Goal: Task Accomplishment & Management: Manage account settings

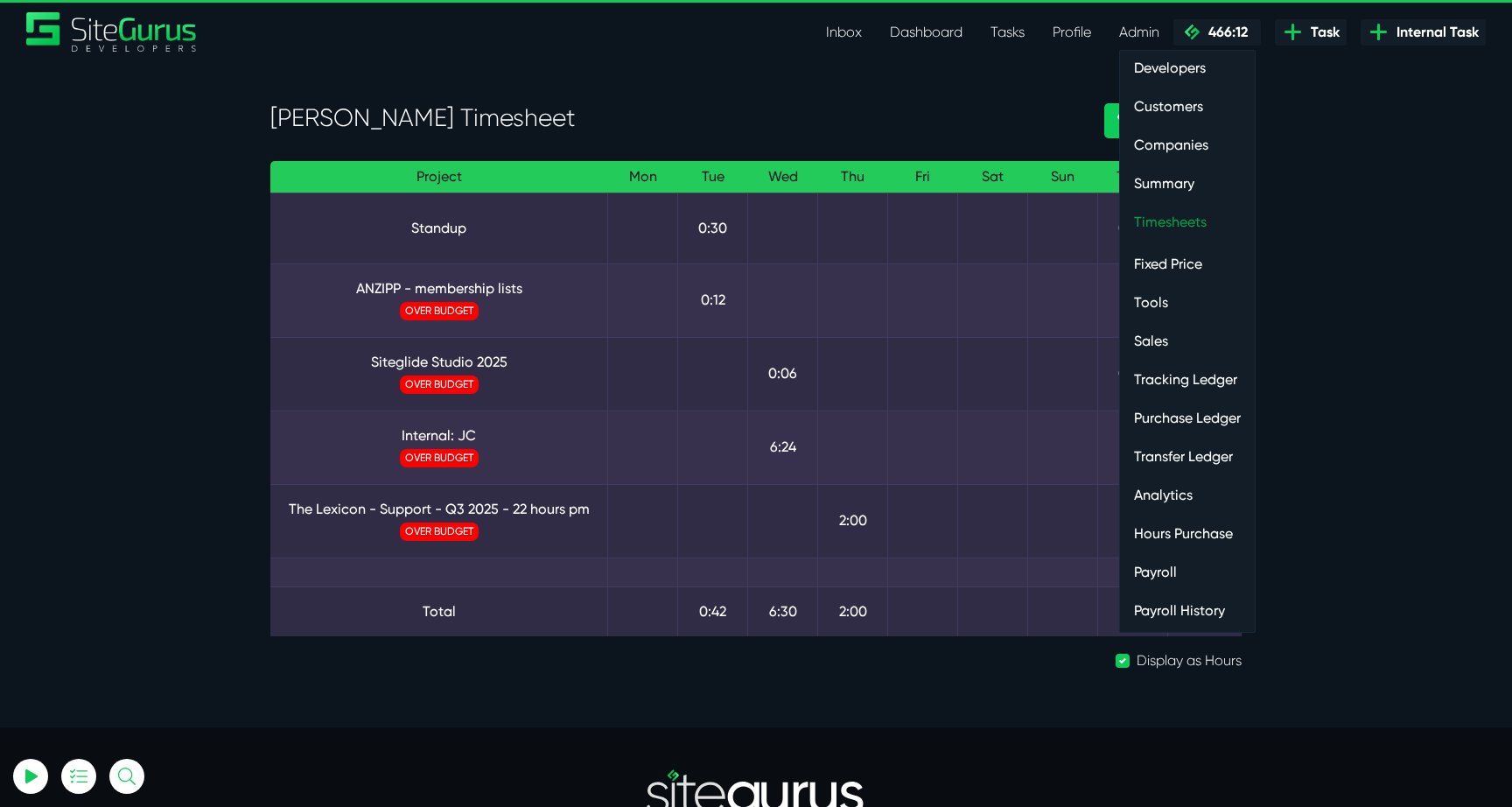
type input "luke@sitegurus.io"
click at [1175, 219] on link "Timesheets" at bounding box center [1187, 222] width 134 height 35
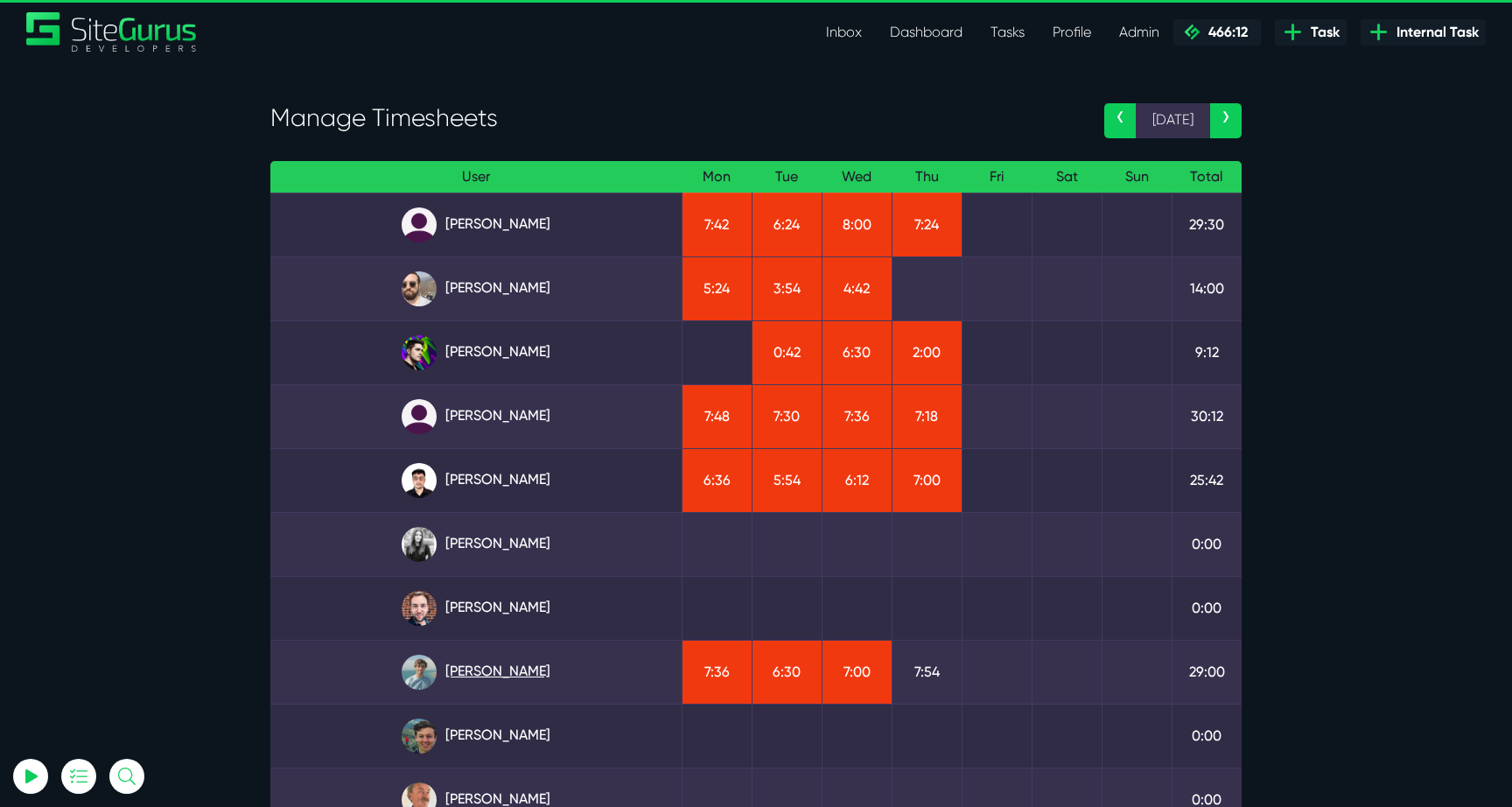
click at [476, 677] on link "Matt Jones" at bounding box center [476, 672] width 383 height 35
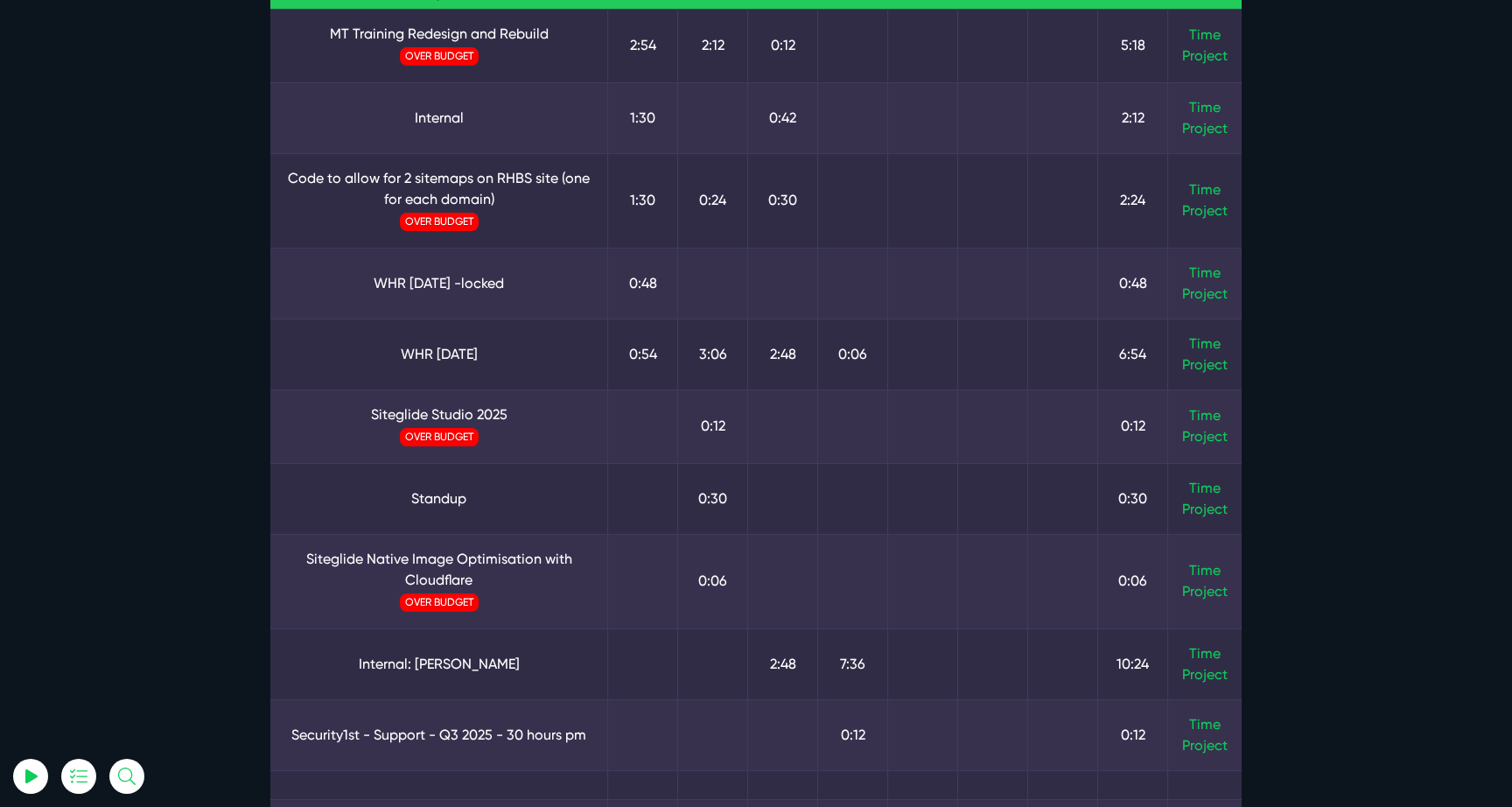
scroll to position [303, 0]
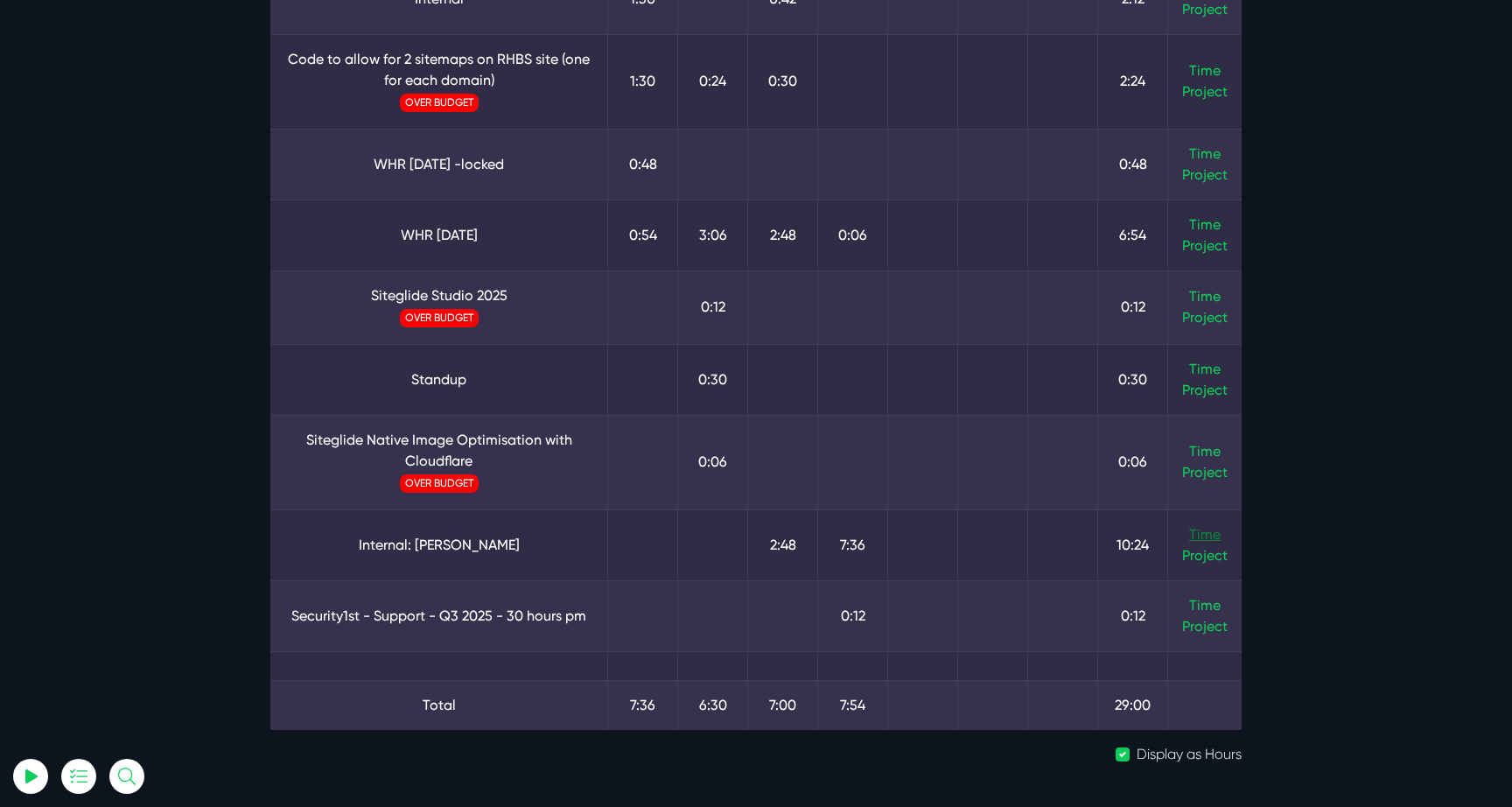
click at [1202, 532] on link "Time" at bounding box center [1204, 534] width 31 height 17
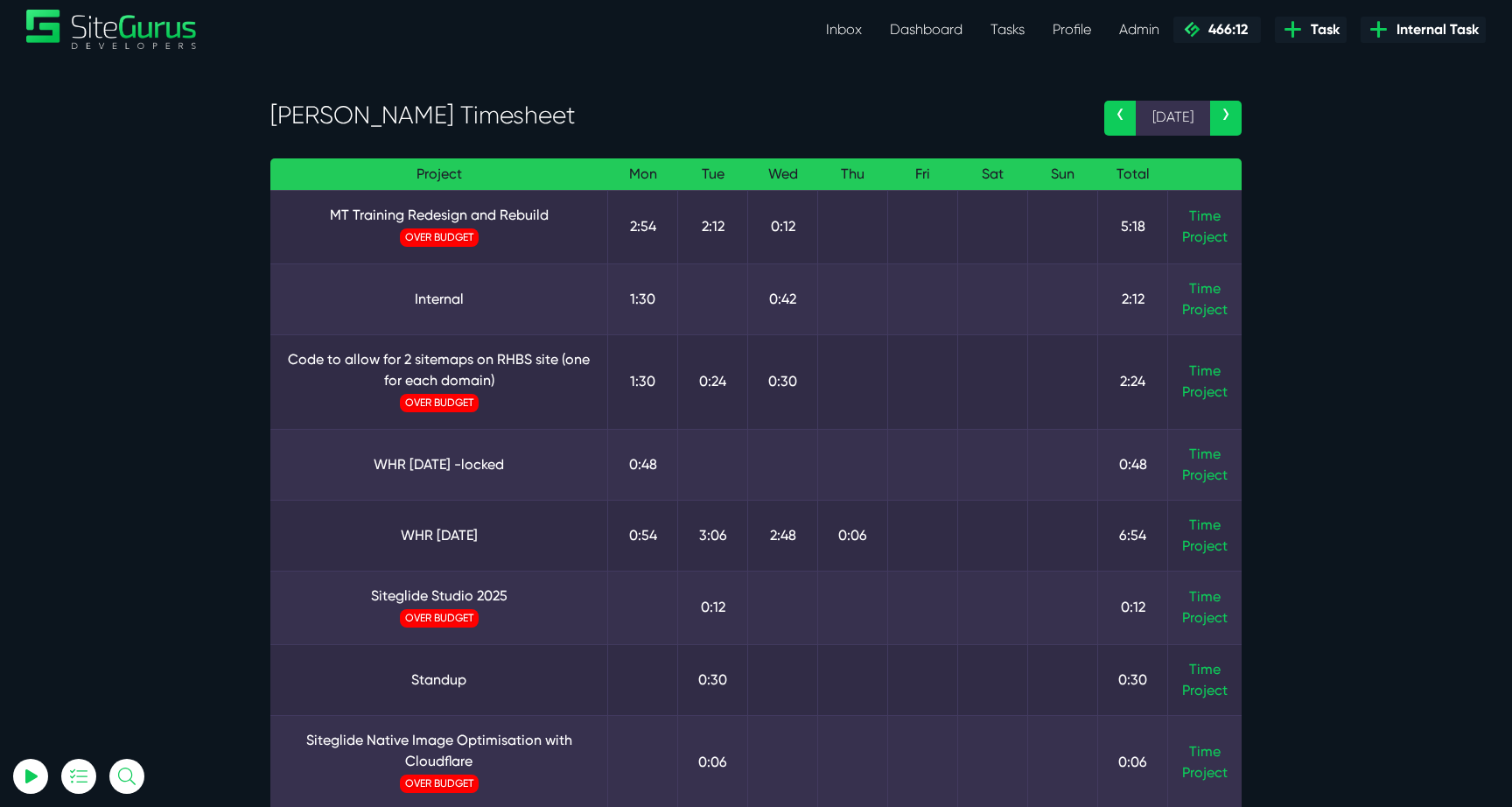
scroll to position [0, 0]
